Goal: Task Accomplishment & Management: Manage account settings

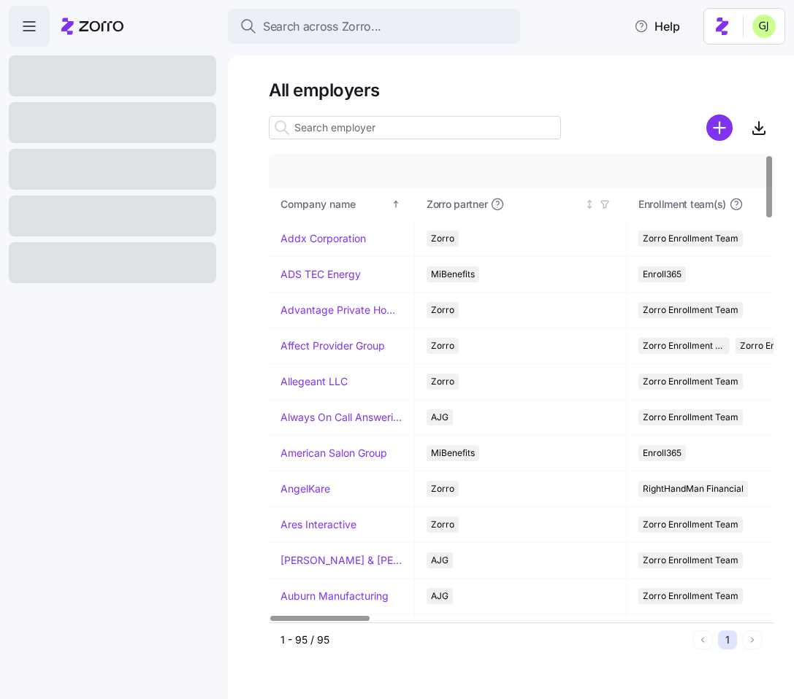
click at [772, 33] on html "Search across Zorro... Help All employers Company details Benefit status Compan…" at bounding box center [397, 345] width 794 height 691
click at [740, 89] on div "Log out" at bounding box center [724, 89] width 57 height 16
